Goal: Find specific page/section: Find specific page/section

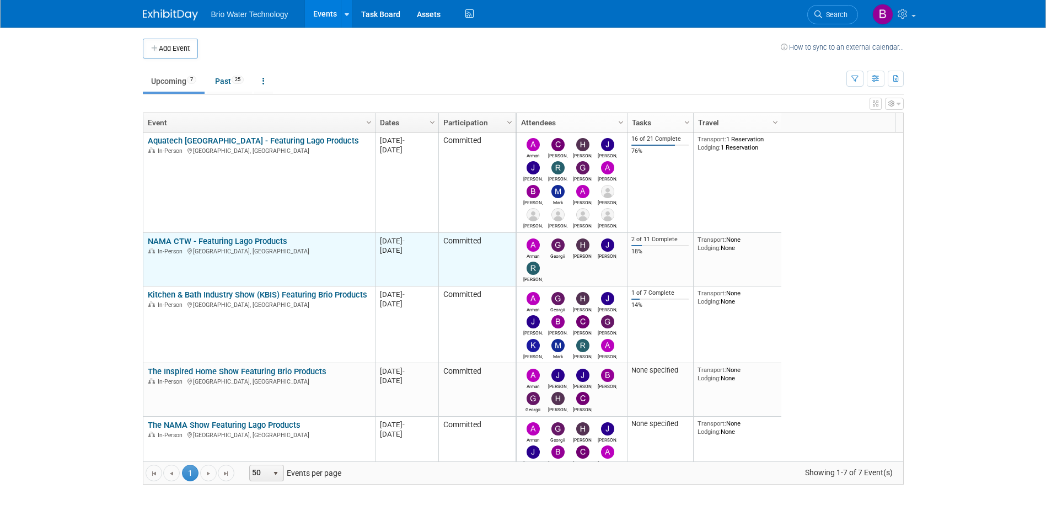
click at [244, 237] on link "NAMA CTW - Featuring Lago Products" at bounding box center [218, 241] width 140 height 10
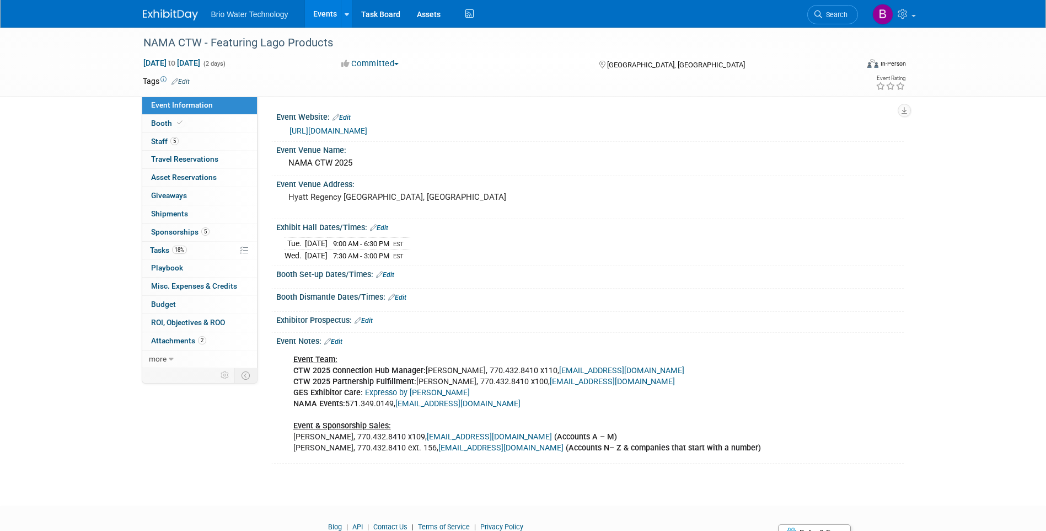
click at [325, 15] on link "Events" at bounding box center [325, 14] width 40 height 28
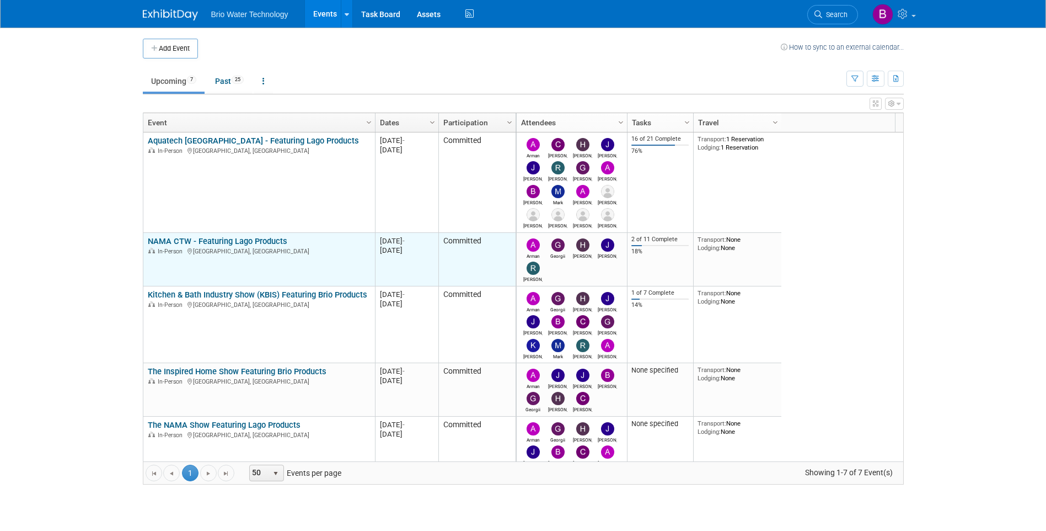
click at [253, 240] on link "NAMA CTW - Featuring Lago Products" at bounding box center [218, 241] width 140 height 10
